Goal: Information Seeking & Learning: Learn about a topic

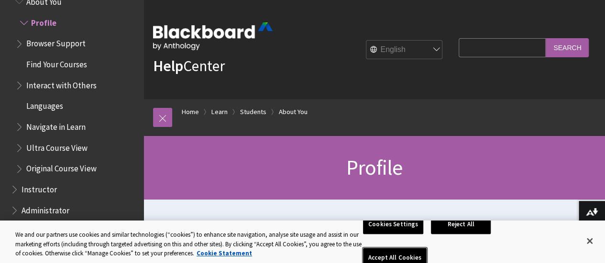
click at [426, 248] on button "Accept All Cookies" at bounding box center [395, 258] width 64 height 20
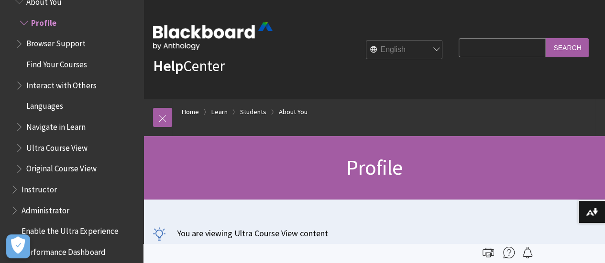
click at [71, 151] on span "Ultra Course View" at bounding box center [56, 146] width 61 height 13
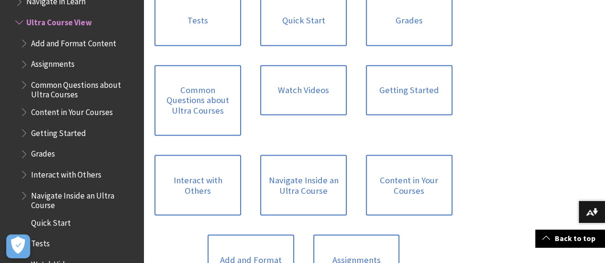
scroll to position [745, 0]
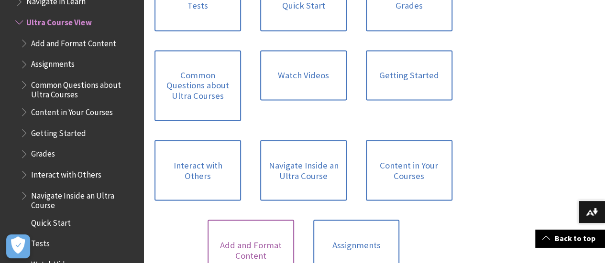
click at [294, 220] on link "Add and Format Content" at bounding box center [250, 250] width 86 height 61
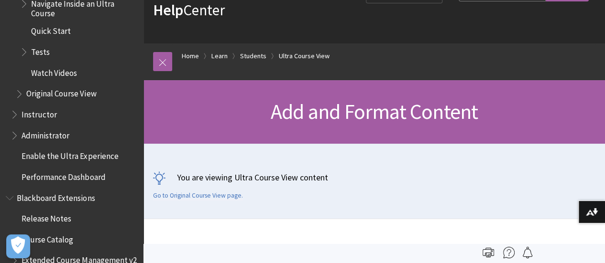
scroll to position [1372, 0]
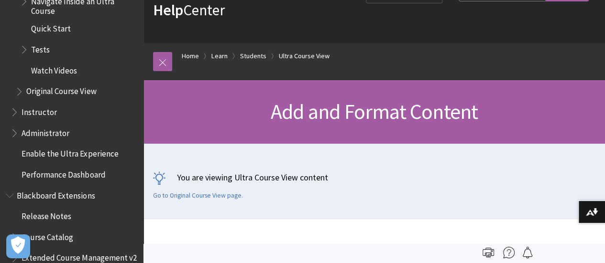
click at [51, 89] on span "Original Course View" at bounding box center [61, 90] width 70 height 13
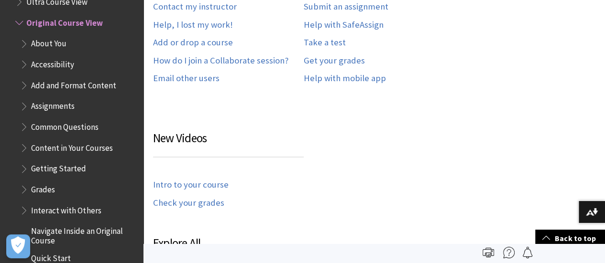
scroll to position [613, 0]
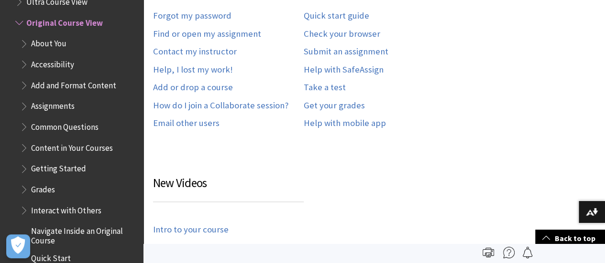
click at [62, 85] on span "Add and Format Content" at bounding box center [73, 83] width 85 height 13
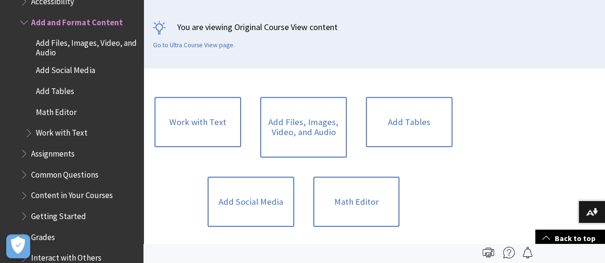
scroll to position [184, 0]
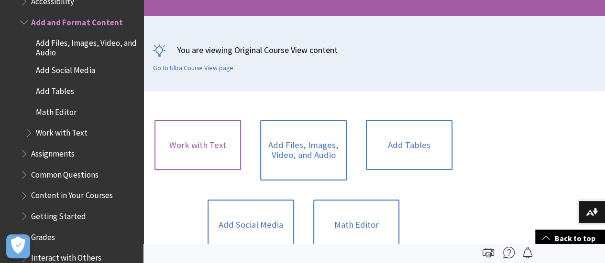
click at [169, 154] on link "Work with Text" at bounding box center [197, 145] width 86 height 51
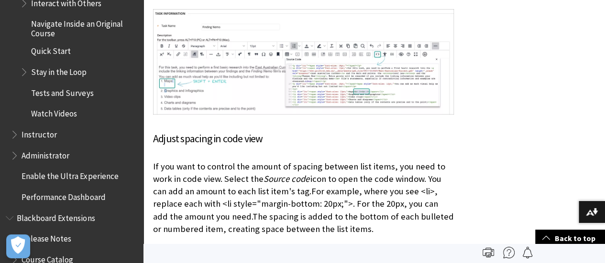
scroll to position [1568, 0]
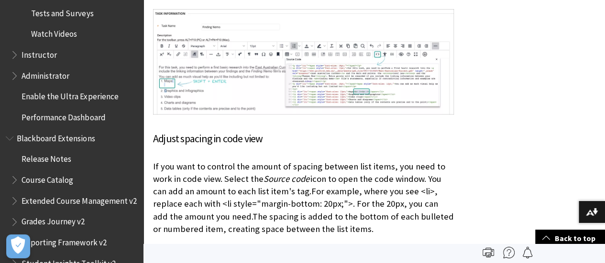
click at [75, 120] on span "Performance Dashboard" at bounding box center [64, 115] width 84 height 13
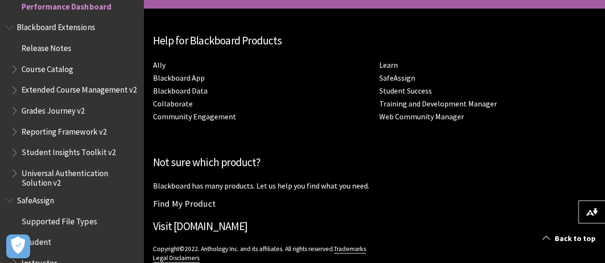
scroll to position [1003, 0]
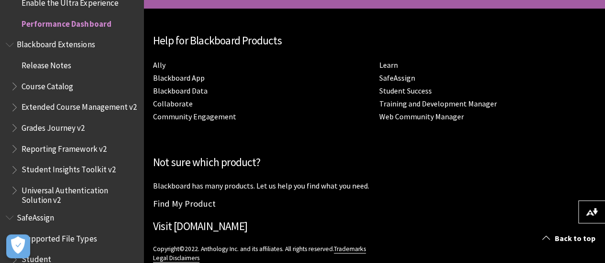
click at [14, 108] on span "Book outline for Blackboard Extensions" at bounding box center [16, 105] width 10 height 12
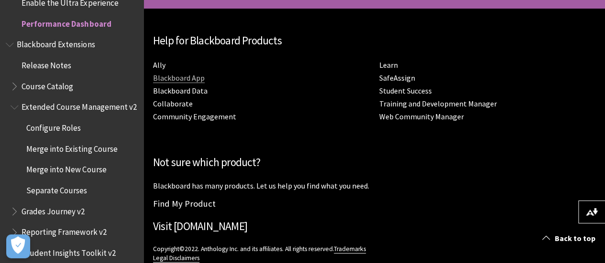
click at [182, 76] on link "Blackboard App" at bounding box center [179, 78] width 52 height 10
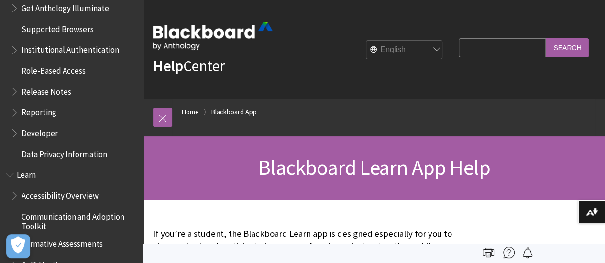
scroll to position [688, 0]
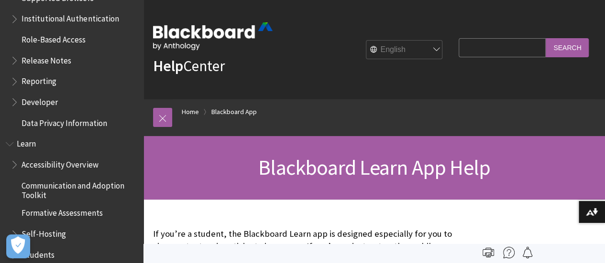
click at [16, 102] on span "Book outline for Anthology Illuminate" at bounding box center [16, 100] width 10 height 12
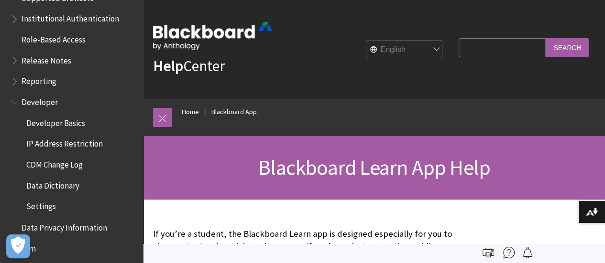
click at [42, 211] on span "Settings" at bounding box center [41, 205] width 30 height 13
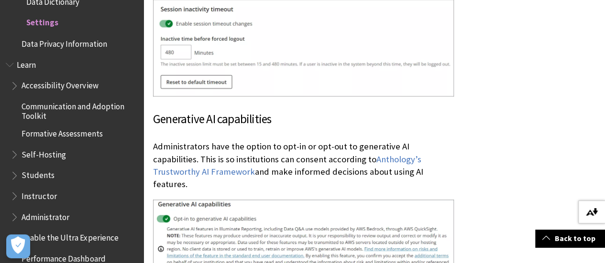
scroll to position [2351, 0]
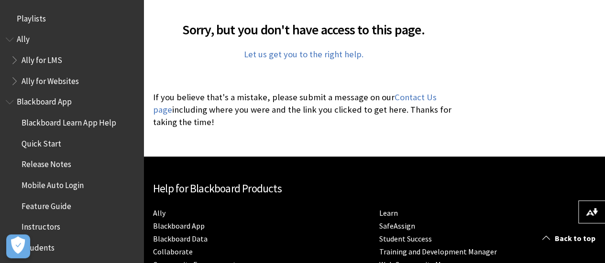
scroll to position [307, 0]
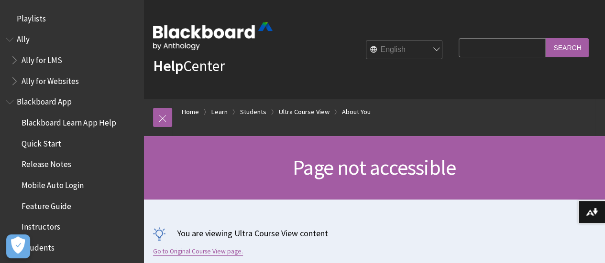
click at [208, 253] on link "Go to Original Course View page." at bounding box center [198, 252] width 90 height 9
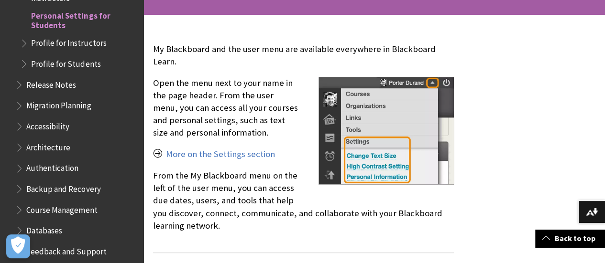
scroll to position [194, 0]
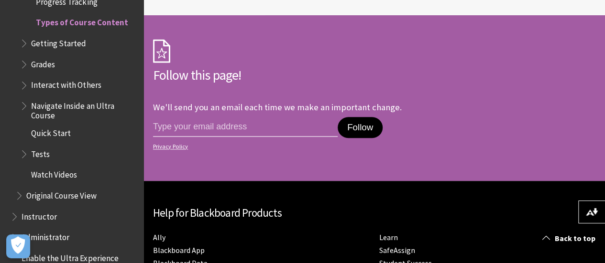
scroll to position [426, 0]
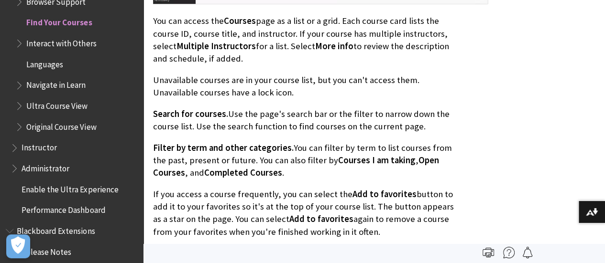
scroll to position [593, 0]
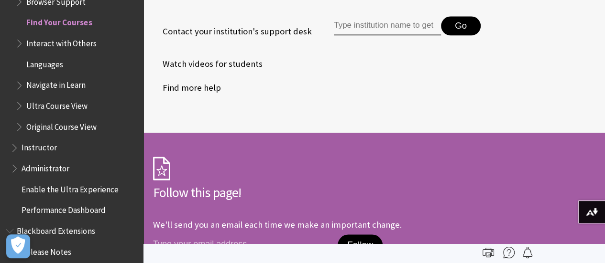
scroll to position [2358, 0]
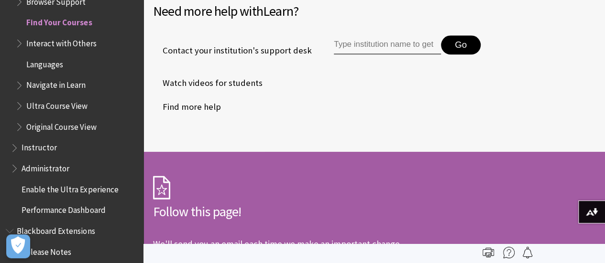
click at [197, 114] on span "Find more help" at bounding box center [187, 107] width 68 height 14
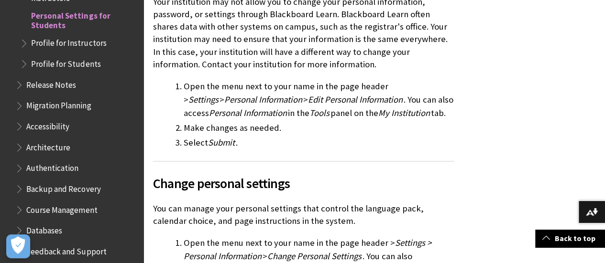
scroll to position [787, 0]
